Goal: Transaction & Acquisition: Book appointment/travel/reservation

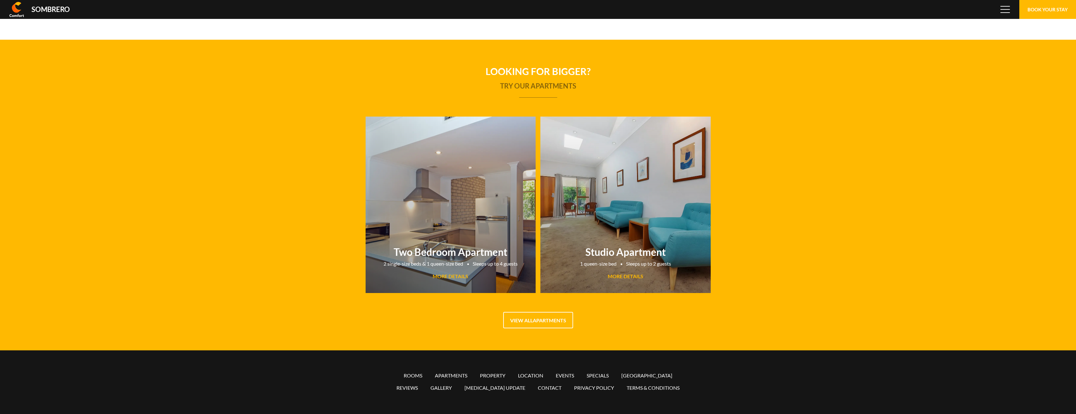
scroll to position [41904, 0]
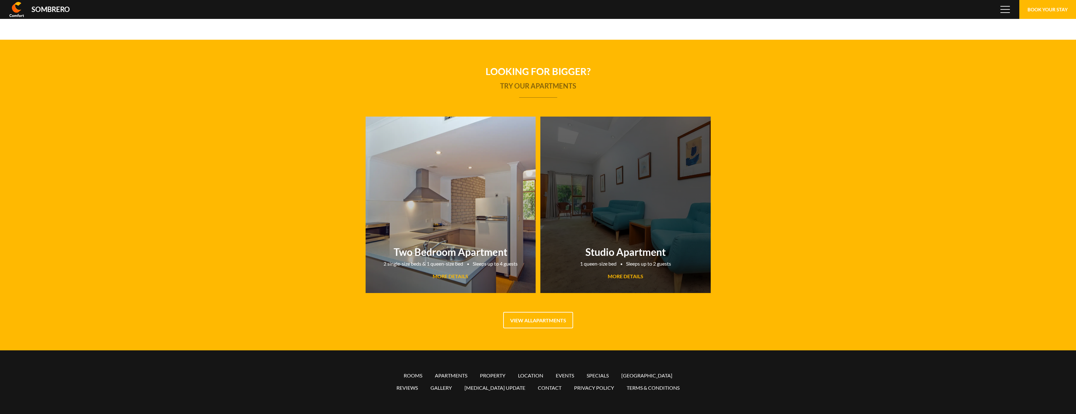
click at [634, 276] on span "MORE DETAILS" at bounding box center [626, 276] width 36 height 6
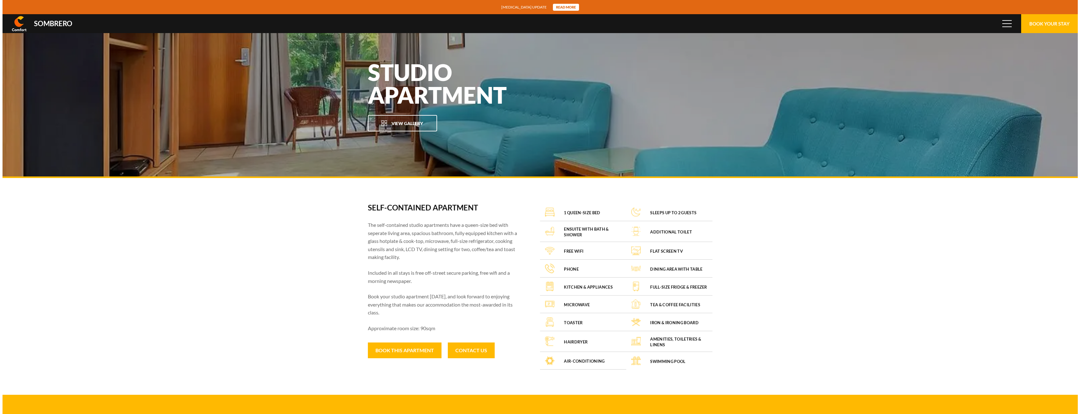
scroll to position [41904, 0]
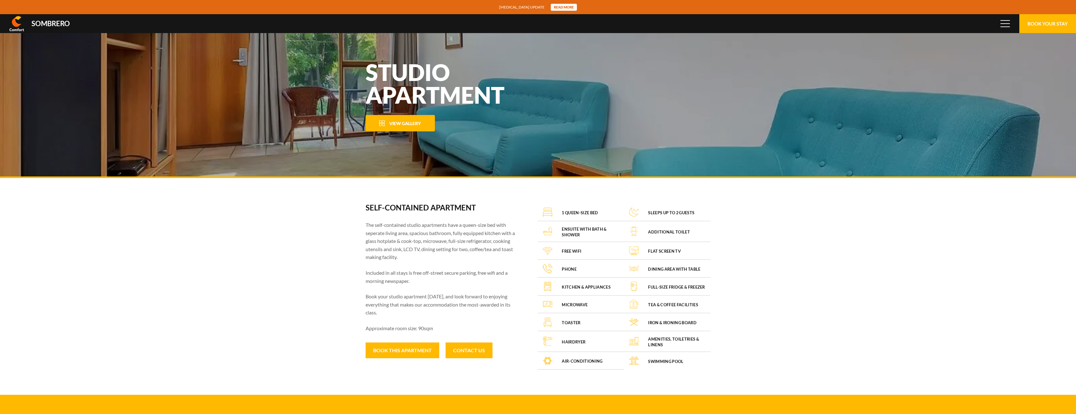
click at [409, 123] on span "View Gallery" at bounding box center [404, 123] width 31 height 5
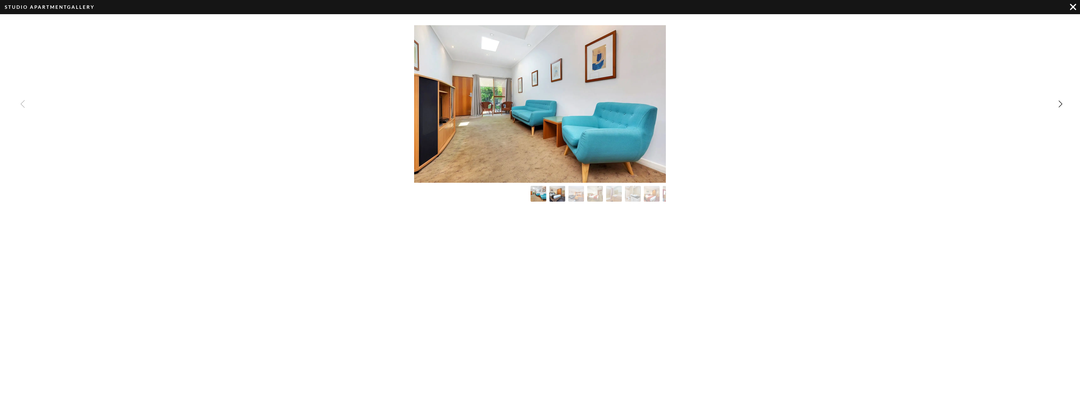
click at [553, 193] on img "Image Gallery" at bounding box center [557, 193] width 17 height 17
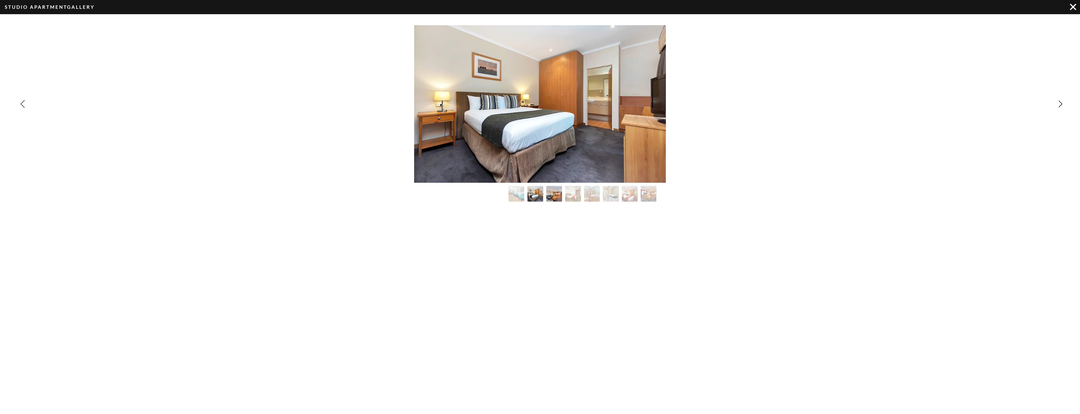
click at [557, 192] on img "Image Gallery" at bounding box center [554, 193] width 17 height 17
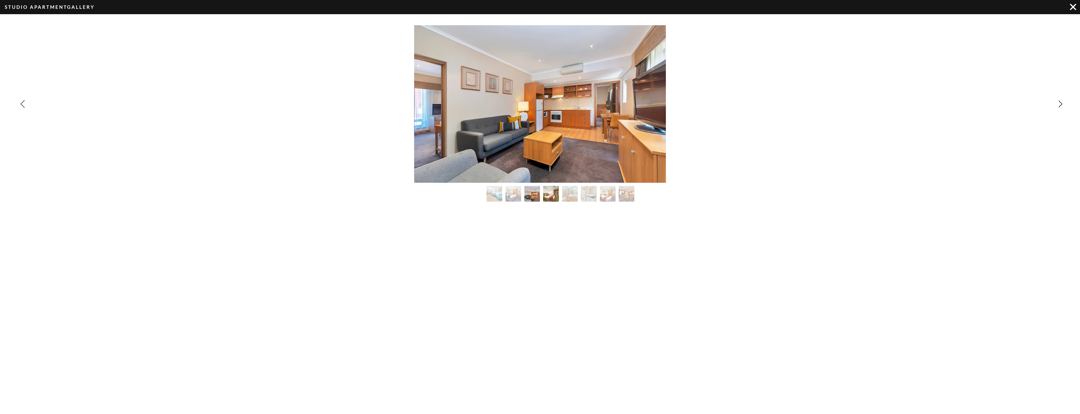
click at [555, 191] on img "Image Gallery" at bounding box center [551, 193] width 17 height 17
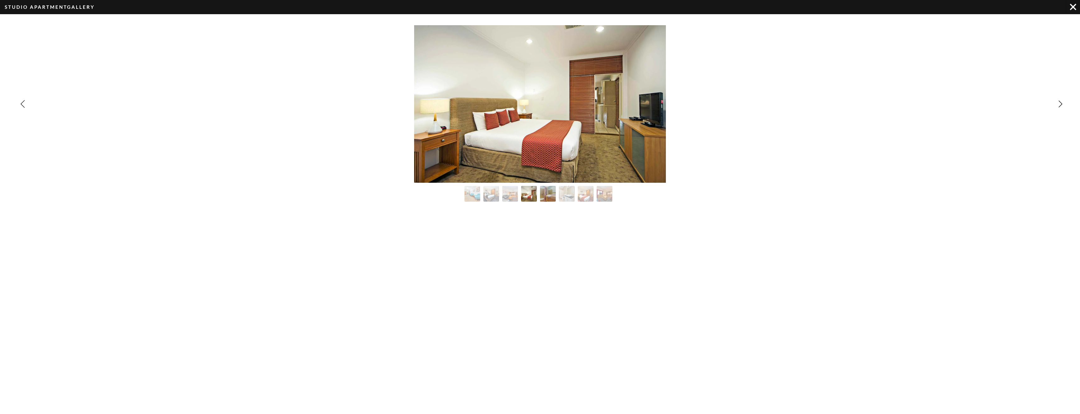
click at [552, 195] on img "Image Gallery" at bounding box center [548, 193] width 17 height 17
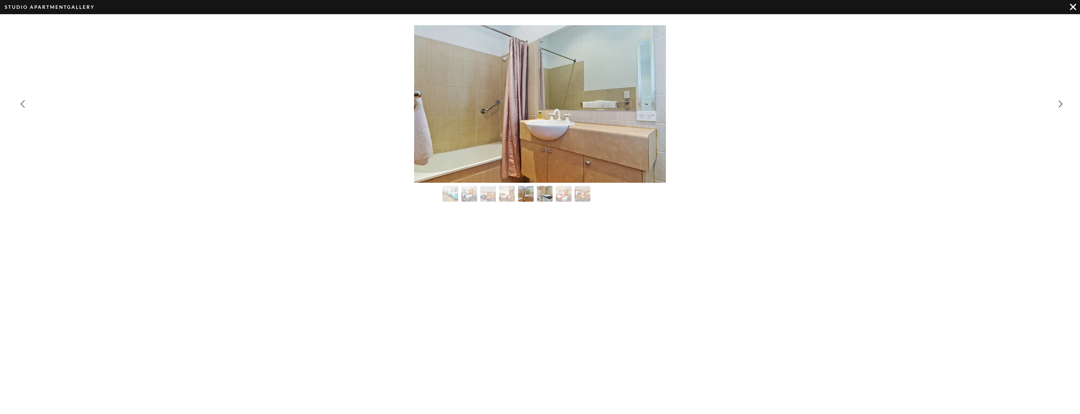
click at [545, 196] on img "Image Gallery" at bounding box center [544, 193] width 17 height 17
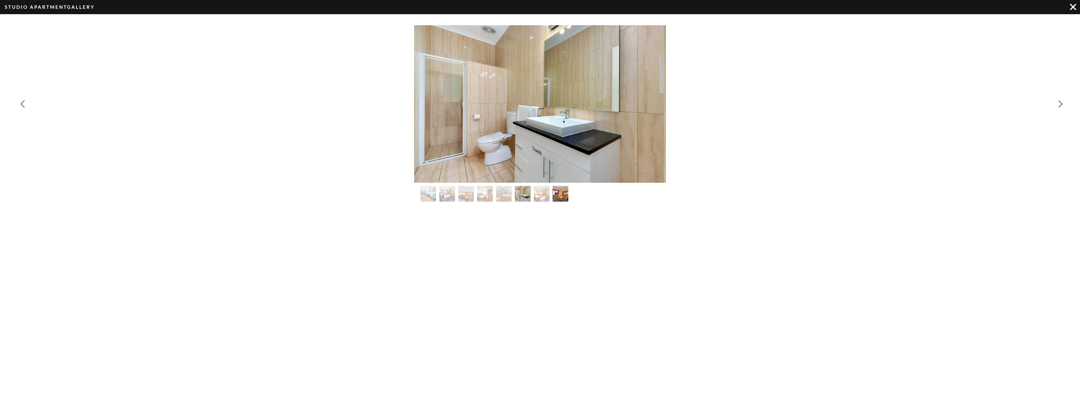
click at [564, 196] on img "Image Gallery" at bounding box center [560, 193] width 17 height 17
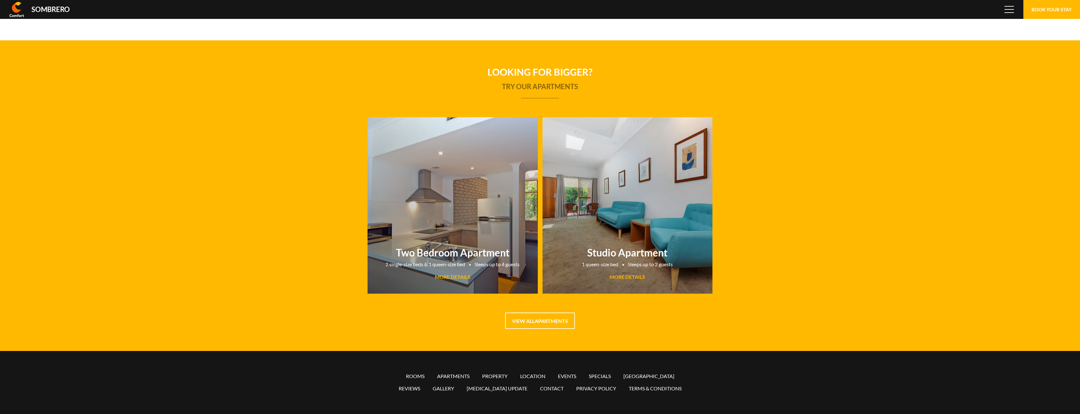
scroll to position [41904, 0]
